Goal: Check status: Check status

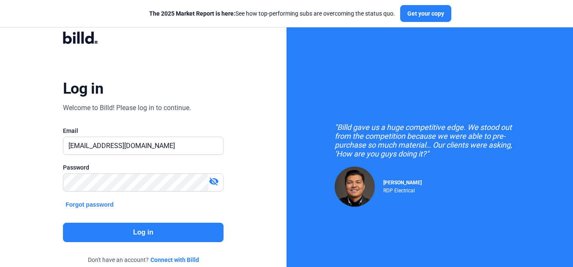
click at [32, 144] on div "Log in Welcome to Billd! Please log in to continue. Email [EMAIL_ADDRESS][DOMAI…" at bounding box center [143, 154] width 286 height 308
type input "[DOMAIN_NAME][EMAIL_ADDRESS][DOMAIN_NAME]"
click at [128, 235] on button "Log in" at bounding box center [143, 232] width 161 height 19
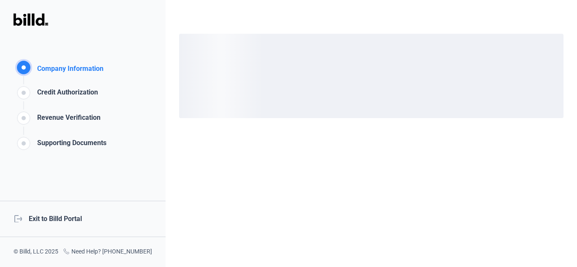
click at [58, 221] on div "logout Exit to Billd Portal" at bounding box center [83, 219] width 166 height 36
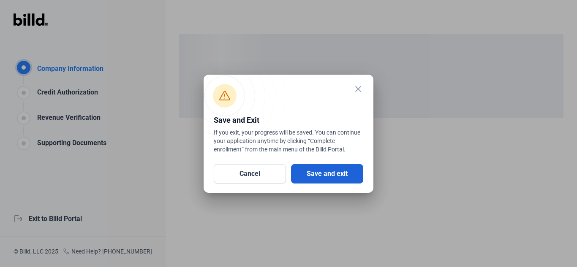
click at [311, 176] on button "Save and exit" at bounding box center [327, 173] width 72 height 19
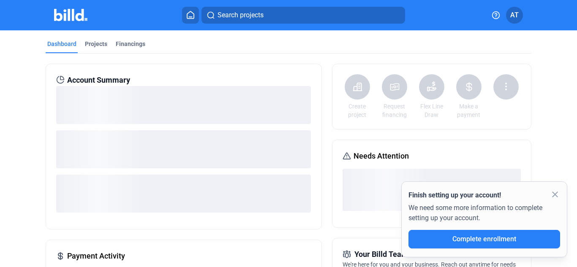
click at [558, 194] on mat-icon "close" at bounding box center [555, 195] width 10 height 10
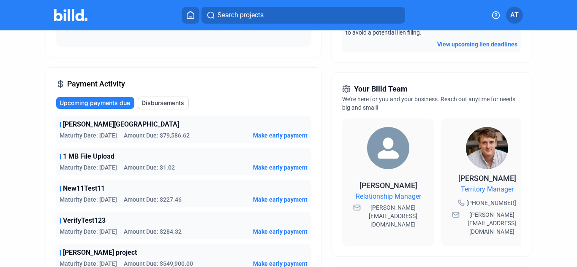
scroll to position [169, 0]
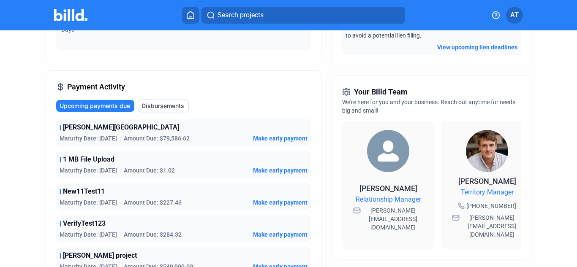
click at [164, 105] on span "Disbursements" at bounding box center [163, 106] width 43 height 8
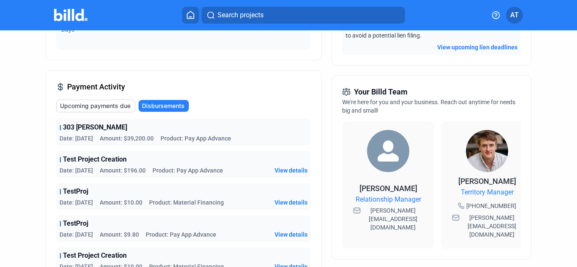
click at [289, 169] on span "View details" at bounding box center [291, 170] width 33 height 8
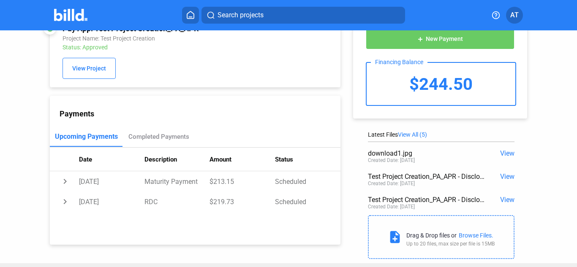
scroll to position [41, 0]
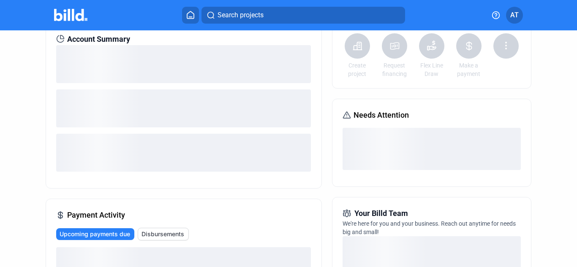
scroll to position [169, 0]
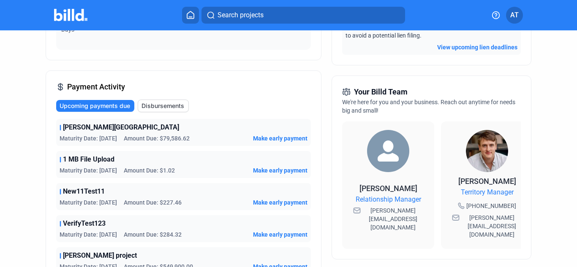
click at [178, 109] on span "Disbursements" at bounding box center [163, 106] width 43 height 8
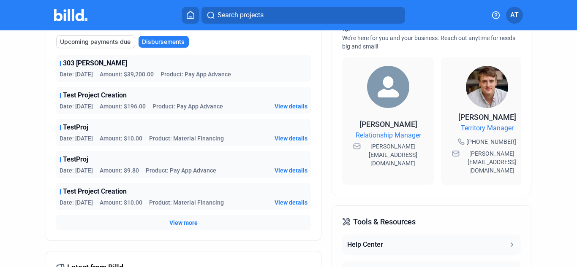
scroll to position [254, 0]
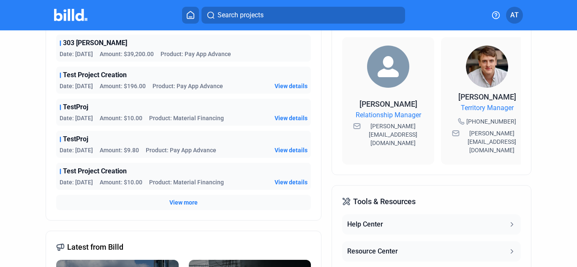
click at [183, 204] on span "View more" at bounding box center [183, 203] width 28 height 8
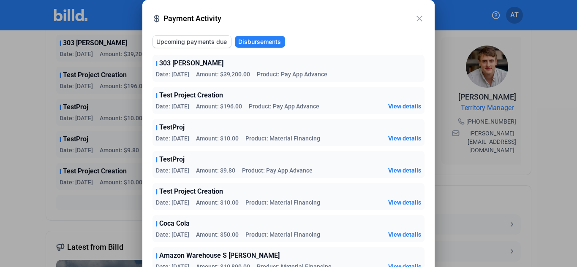
click at [420, 20] on mat-icon "close" at bounding box center [419, 19] width 10 height 10
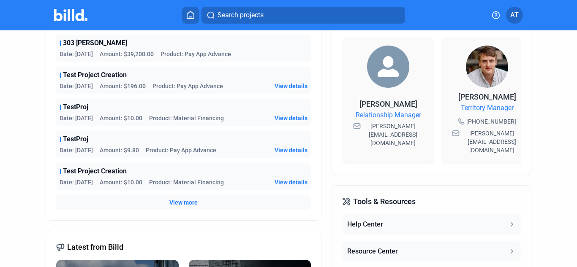
click at [189, 203] on span "View more" at bounding box center [183, 203] width 28 height 8
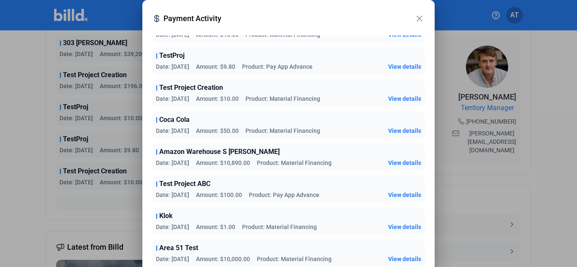
scroll to position [0, 0]
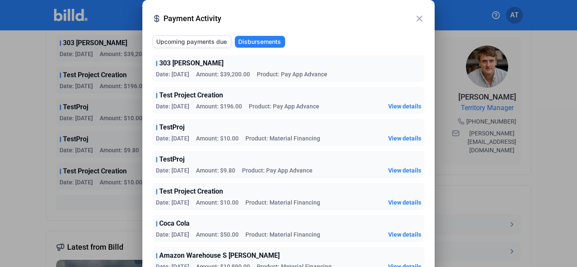
click at [418, 18] on mat-icon "close" at bounding box center [419, 19] width 10 height 10
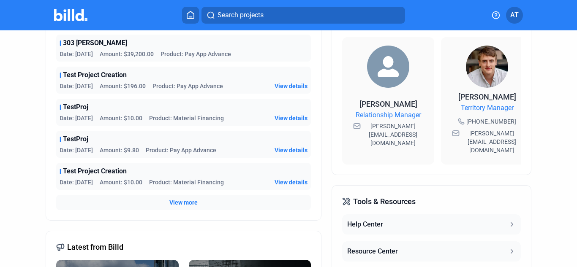
click at [300, 85] on span "View details" at bounding box center [291, 86] width 33 height 8
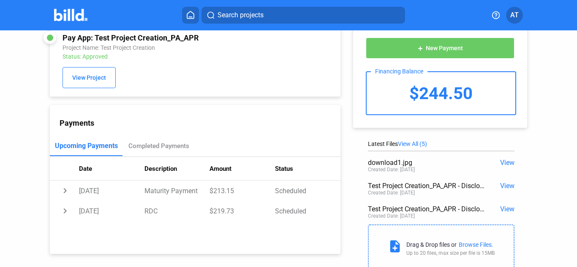
scroll to position [41, 0]
